Goal: Find specific page/section: Find specific page/section

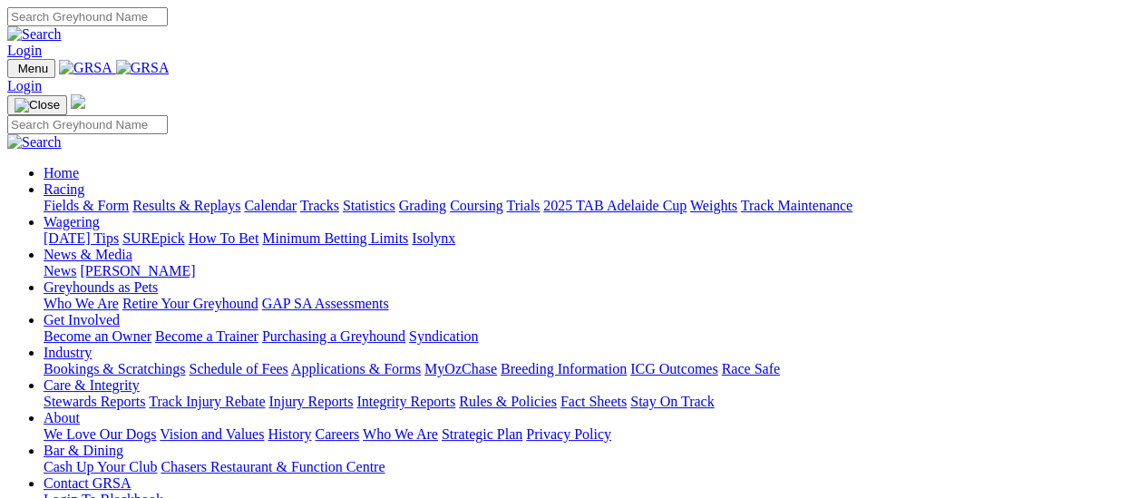
click at [76, 263] on link "News" at bounding box center [60, 270] width 33 height 15
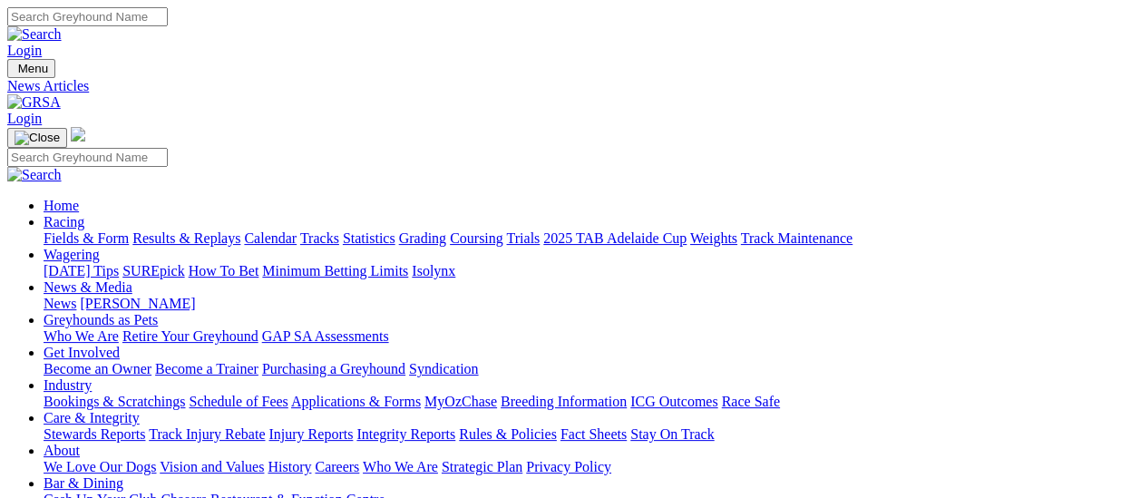
click at [195, 296] on link "[PERSON_NAME]" at bounding box center [137, 303] width 115 height 15
click at [52, 230] on link "Fields & Form" at bounding box center [86, 237] width 85 height 15
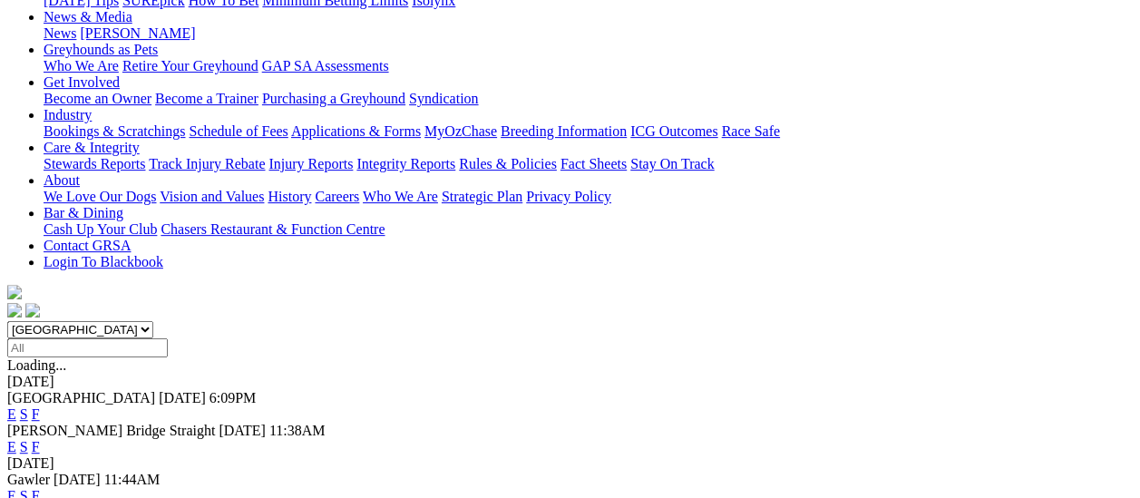
scroll to position [181, 0]
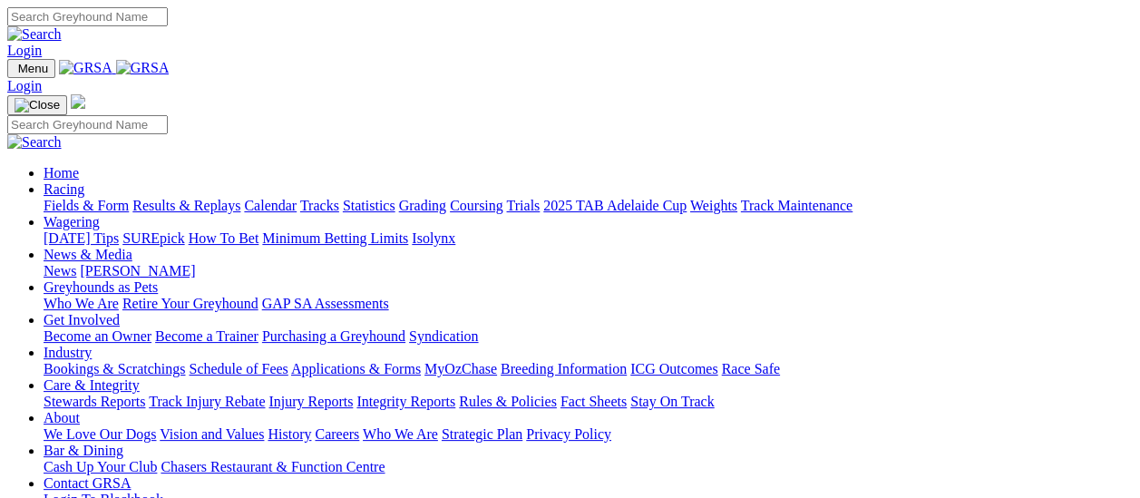
click at [44, 198] on link "Fields & Form" at bounding box center [86, 205] width 85 height 15
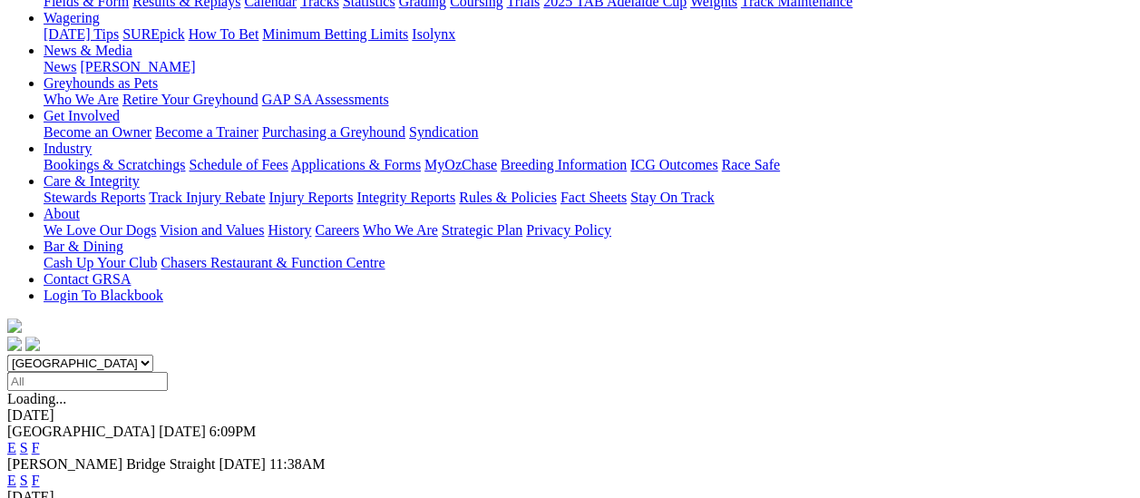
scroll to position [91, 0]
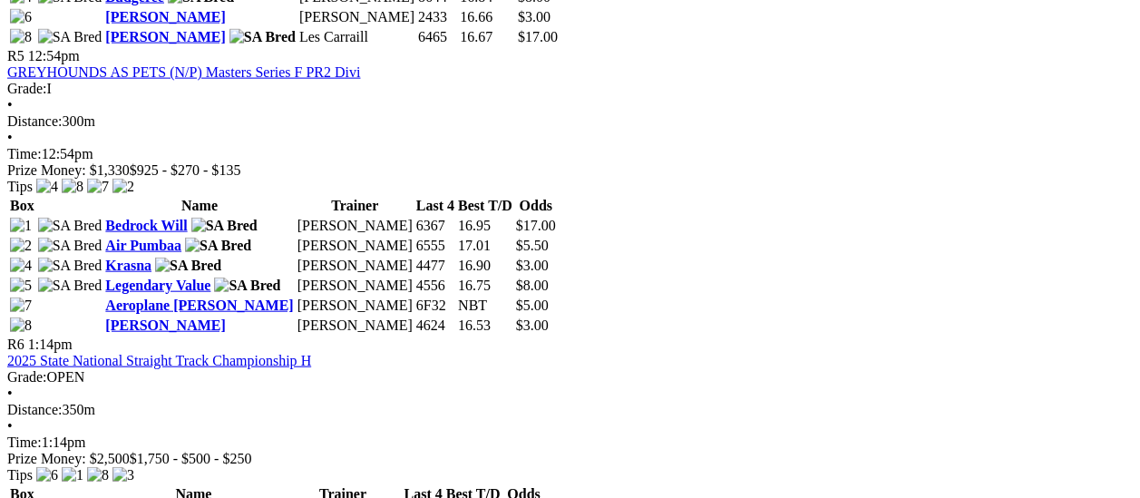
scroll to position [1723, 0]
